Goal: Task Accomplishment & Management: Manage account settings

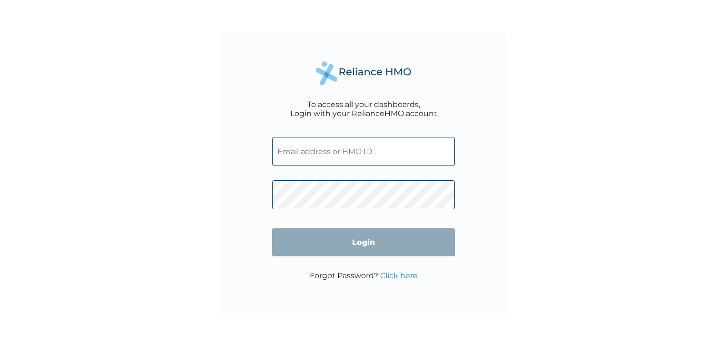
click at [380, 153] on input "text" at bounding box center [363, 151] width 183 height 29
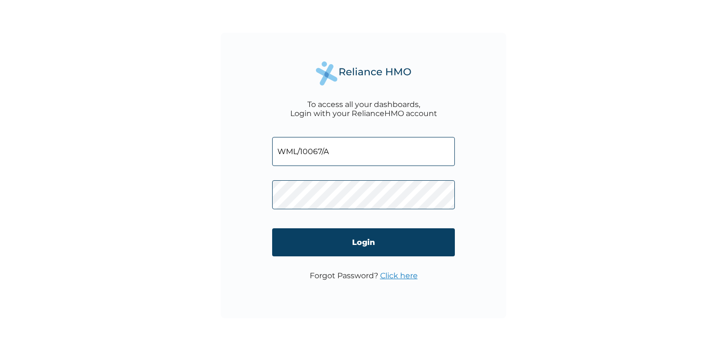
type input "WML/10067/A"
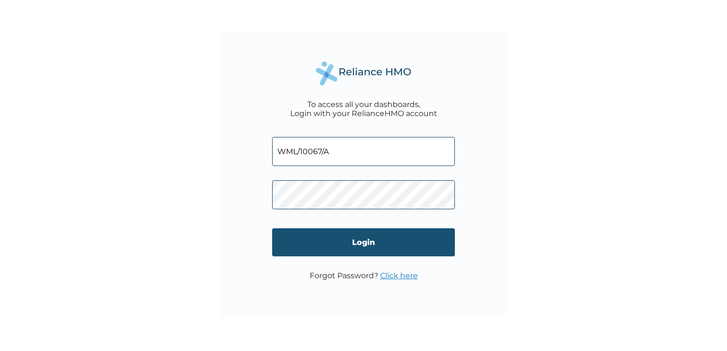
click at [369, 244] on input "Login" at bounding box center [363, 242] width 183 height 28
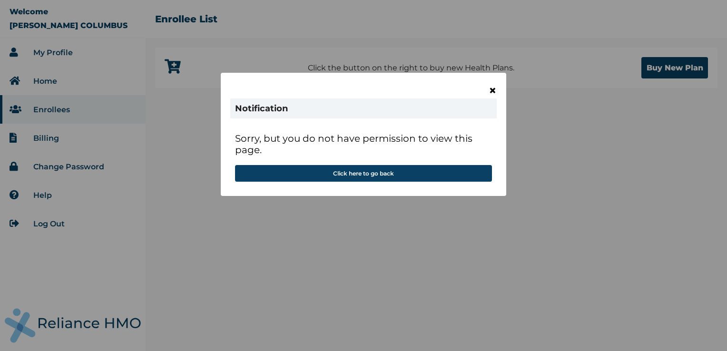
click at [492, 90] on span "×" at bounding box center [493, 90] width 8 height 16
click at [494, 87] on span "×" at bounding box center [493, 90] width 8 height 16
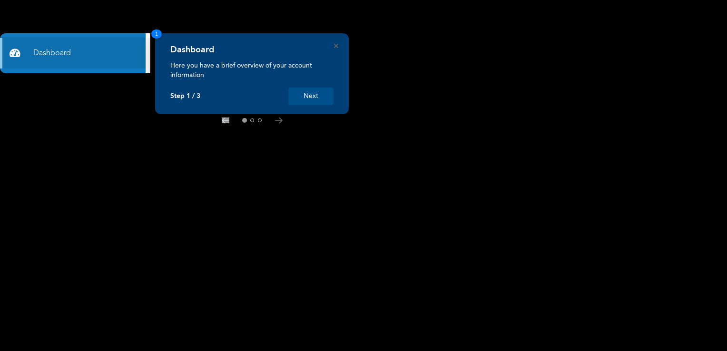
click at [313, 93] on button "Next" at bounding box center [310, 97] width 45 height 18
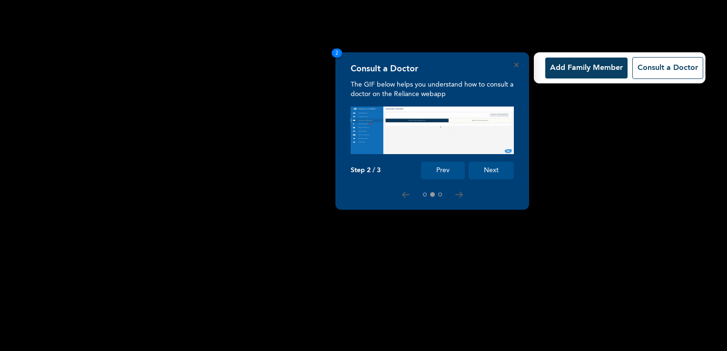
click at [491, 170] on button "Next" at bounding box center [491, 171] width 45 height 18
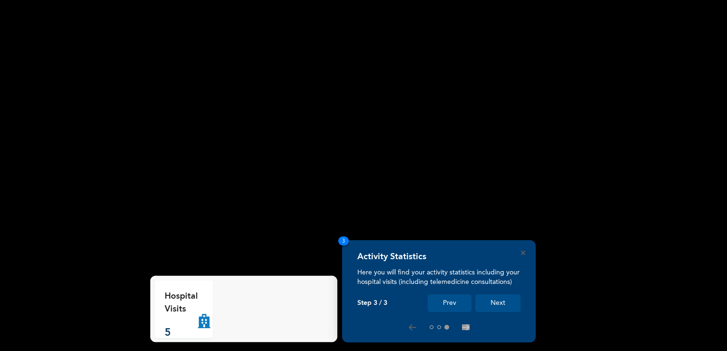
click at [497, 302] on button "Next" at bounding box center [498, 304] width 45 height 18
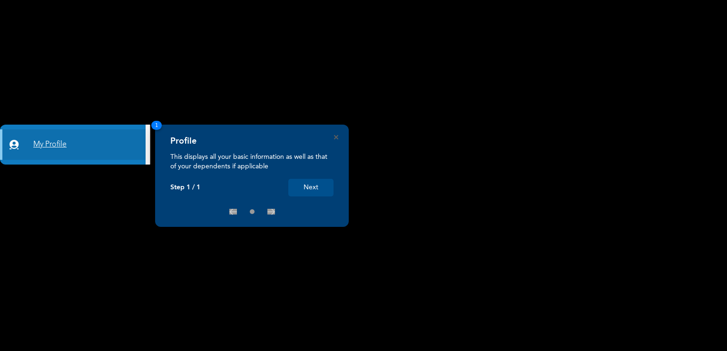
click at [44, 146] on link "My Profile" at bounding box center [73, 144] width 146 height 30
click at [224, 167] on p "This displays all your basic information as well as that of your dependents if …" at bounding box center [251, 161] width 163 height 19
click at [51, 144] on link "My Profile" at bounding box center [73, 144] width 146 height 30
click at [314, 188] on button "Next" at bounding box center [310, 188] width 45 height 18
